Goal: Task Accomplishment & Management: Manage account settings

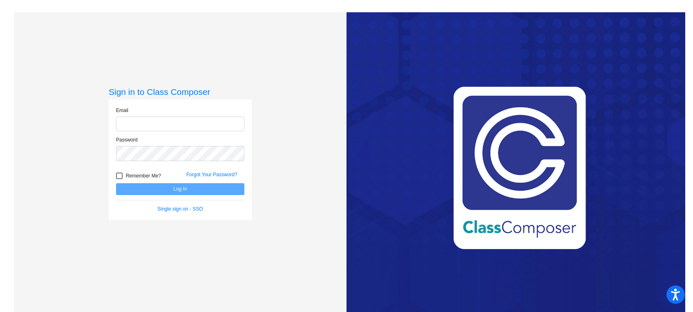
type input "[EMAIL_ADDRESS][DOMAIN_NAME]"
click at [207, 190] on button "Log In" at bounding box center [180, 189] width 128 height 12
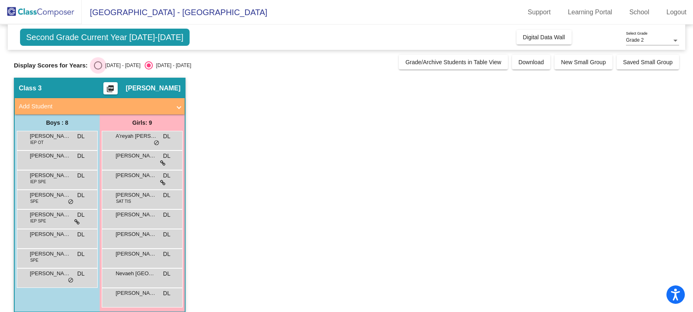
click at [96, 67] on div "Select an option" at bounding box center [98, 65] width 8 height 8
click at [98, 69] on input "[DATE] - [DATE]" at bounding box center [98, 69] width 0 height 0
radio input "true"
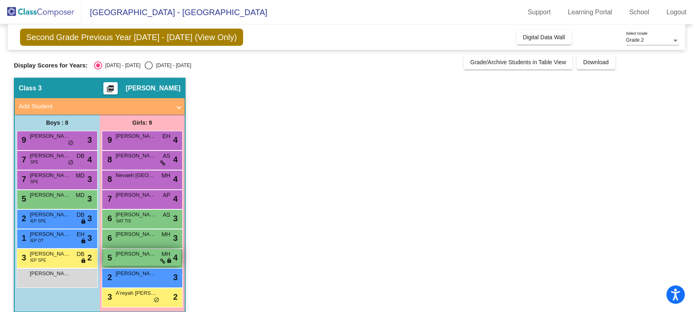
scroll to position [8, 0]
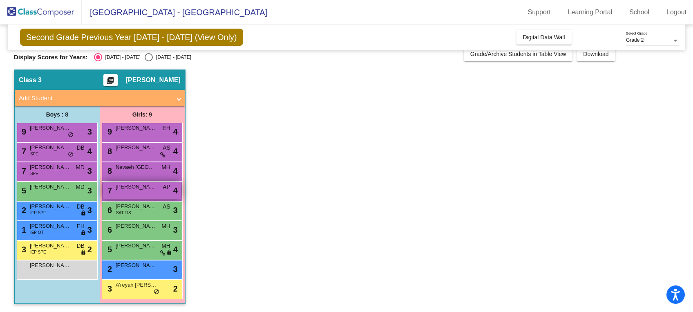
click at [139, 196] on div "7 [PERSON_NAME] AP lock do_not_disturb_alt 4" at bounding box center [142, 190] width 78 height 17
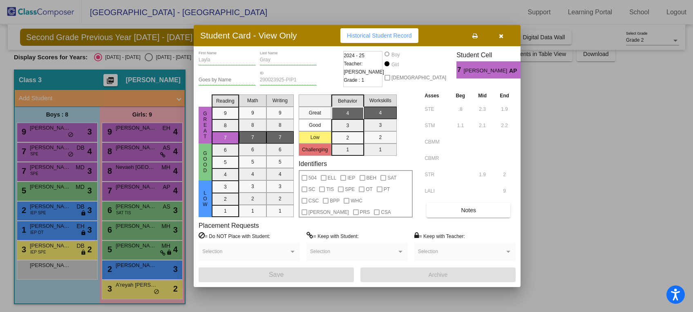
click at [499, 35] on icon "button" at bounding box center [501, 36] width 4 height 6
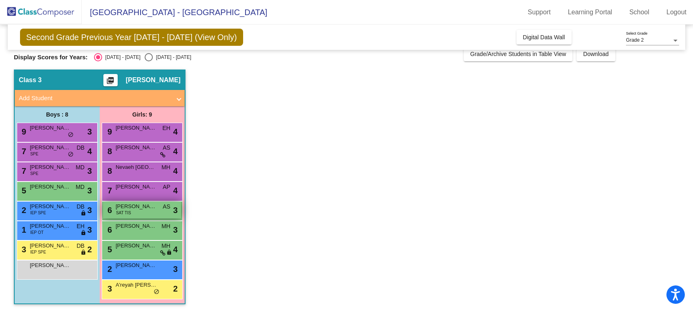
click at [134, 209] on span "[PERSON_NAME]" at bounding box center [136, 206] width 41 height 8
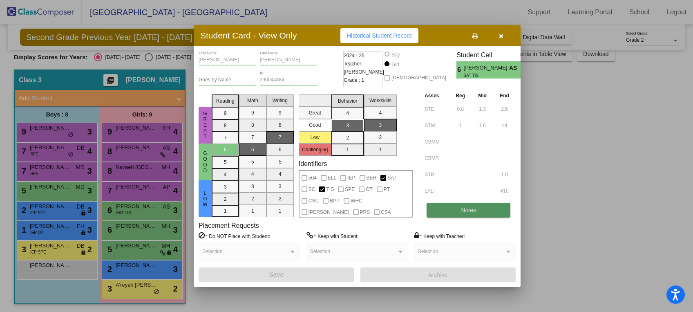
click at [469, 208] on span "Notes" at bounding box center [468, 210] width 15 height 7
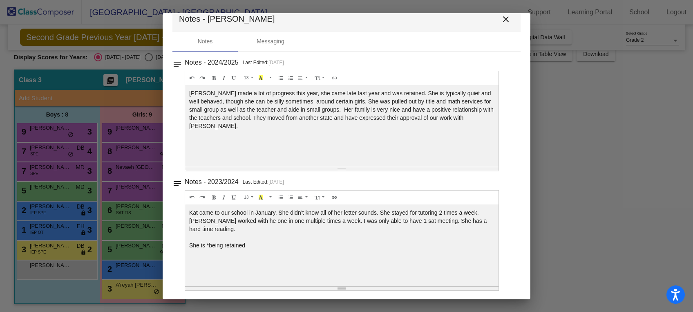
scroll to position [0, 0]
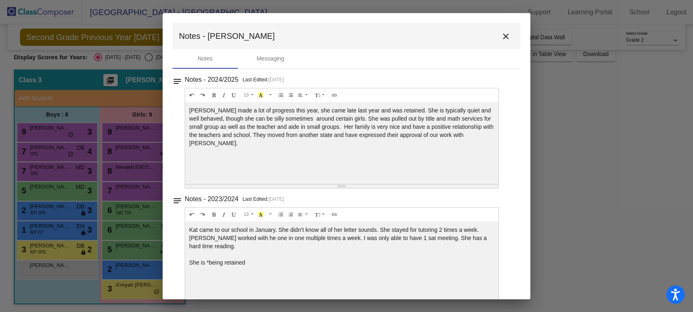
click at [364, 253] on div at bounding box center [341, 254] width 305 height 8
click at [171, 200] on mat-dialog-container "Notes - [PERSON_NAME] close Notes Messaging notes Notes - 2024/2025 Last Edited…" at bounding box center [347, 156] width 368 height 286
click at [178, 198] on mat-icon "notes" at bounding box center [177, 198] width 10 height 10
click at [504, 37] on mat-icon "close" at bounding box center [506, 36] width 10 height 10
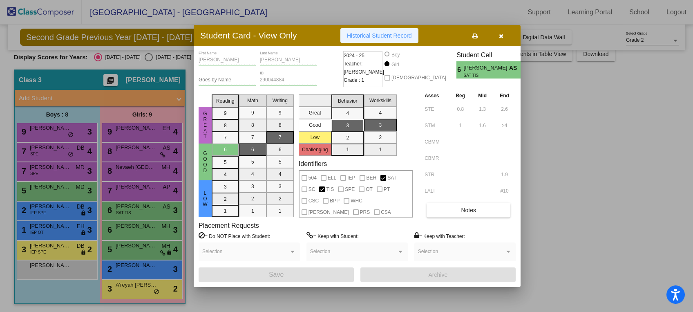
click at [381, 35] on span "Historical Student Record" at bounding box center [379, 35] width 65 height 7
